Goal: Check status: Check status

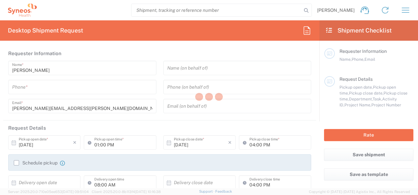
type input "[GEOGRAPHIC_DATA]"
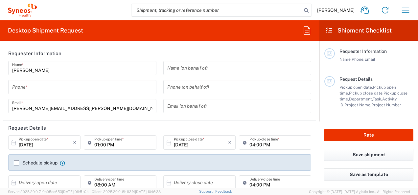
type input "8801"
type input "[GEOGRAPHIC_DATA]"
type input "Syneos Health UK Limited"
click at [343, 12] on span "[PERSON_NAME]" at bounding box center [335, 10] width 37 height 6
click at [405, 11] on icon "button" at bounding box center [405, 10] width 11 height 11
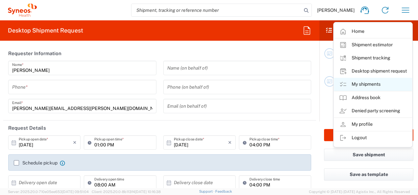
click at [366, 83] on link "My shipments" at bounding box center [373, 84] width 78 height 13
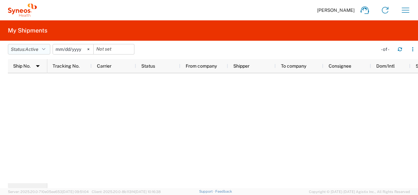
click at [45, 49] on icon "button" at bounding box center [43, 49] width 3 height 5
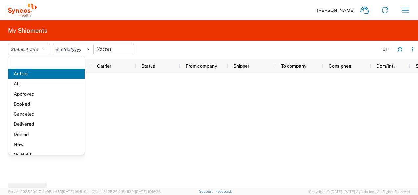
click at [166, 94] on div at bounding box center [232, 128] width 371 height 110
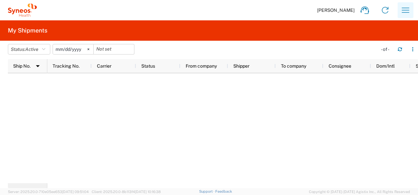
click at [408, 11] on icon "button" at bounding box center [405, 10] width 11 height 11
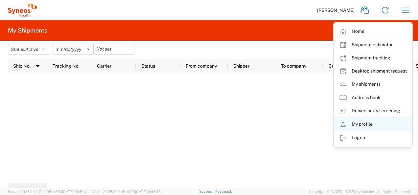
click at [353, 125] on link "My profile" at bounding box center [373, 124] width 78 height 13
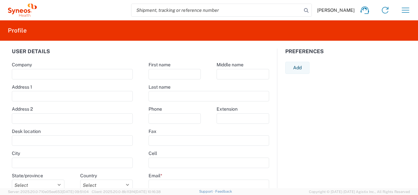
type input "[STREET_ADDRESS],"
type input "[GEOGRAPHIC_DATA]"
select select
select select "GB"
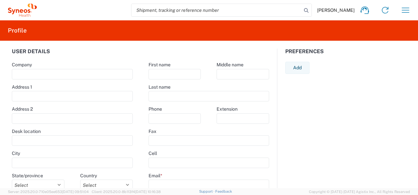
type input "GU14 7BF"
select select
type input "[PERSON_NAME]"
type input "[PERSON_NAME][EMAIL_ADDRESS][PERSON_NAME][DOMAIN_NAME]"
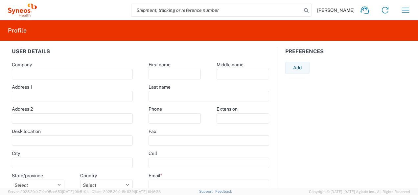
select select
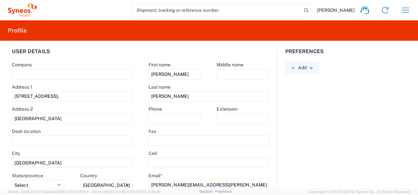
click at [164, 11] on input "search" at bounding box center [216, 10] width 170 height 12
type input "57007766"
